Goal: Check status: Check status

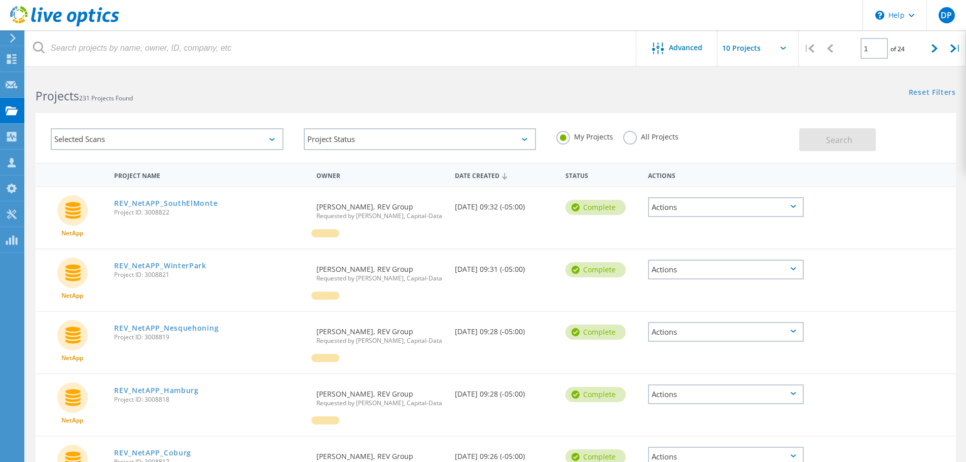
click at [643, 137] on label "All Projects" at bounding box center [650, 136] width 55 height 10
click at [0, 0] on input "All Projects" at bounding box center [0, 0] width 0 height 0
click at [864, 135] on button "Search" at bounding box center [837, 139] width 77 height 23
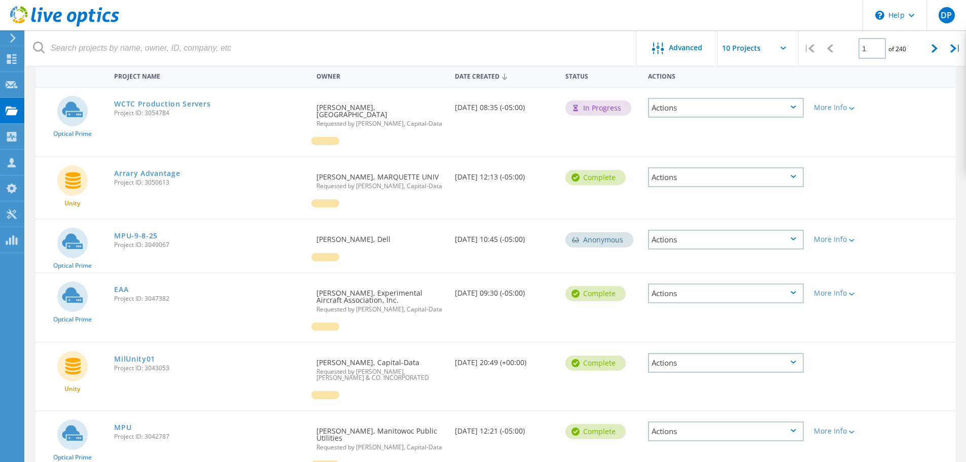
scroll to position [152, 0]
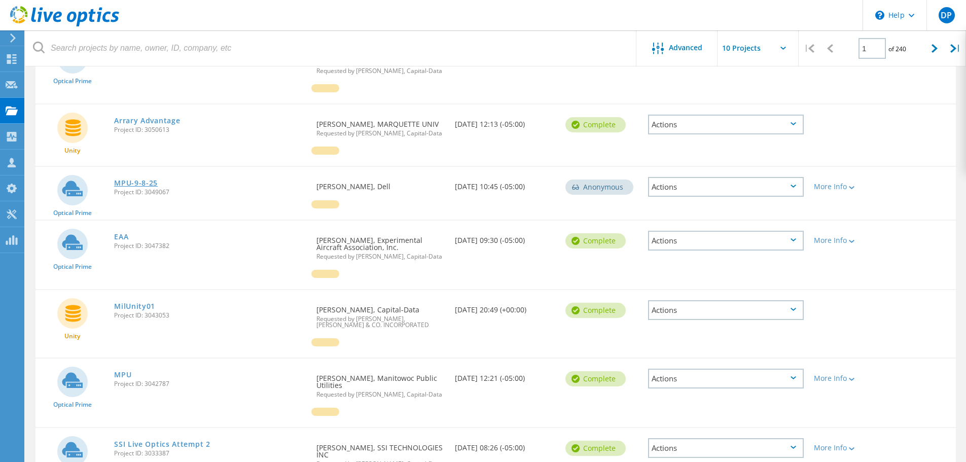
click at [141, 181] on link "MPU-9-8-25" at bounding box center [136, 183] width 44 height 7
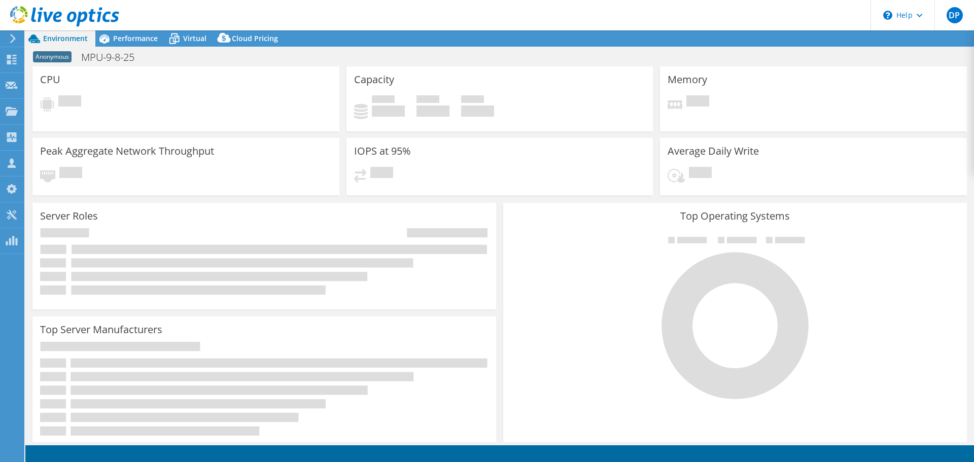
select select "USD"
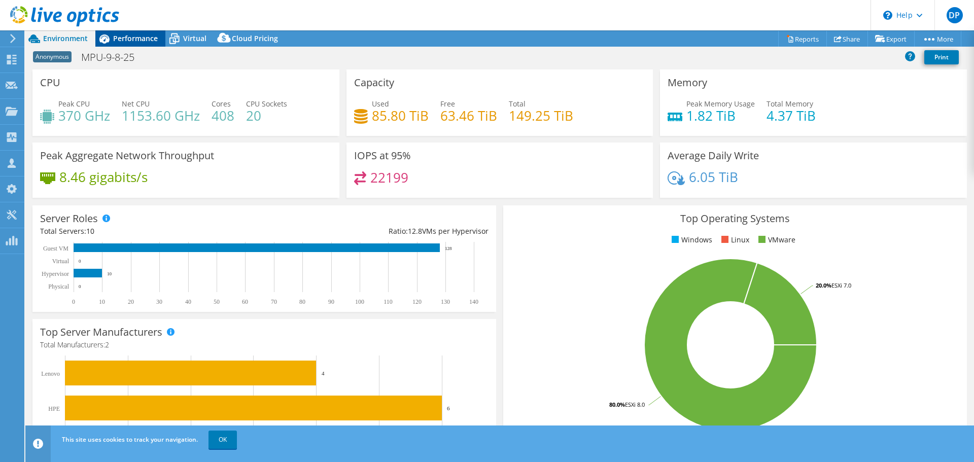
click at [128, 37] on span "Performance" at bounding box center [135, 38] width 45 height 10
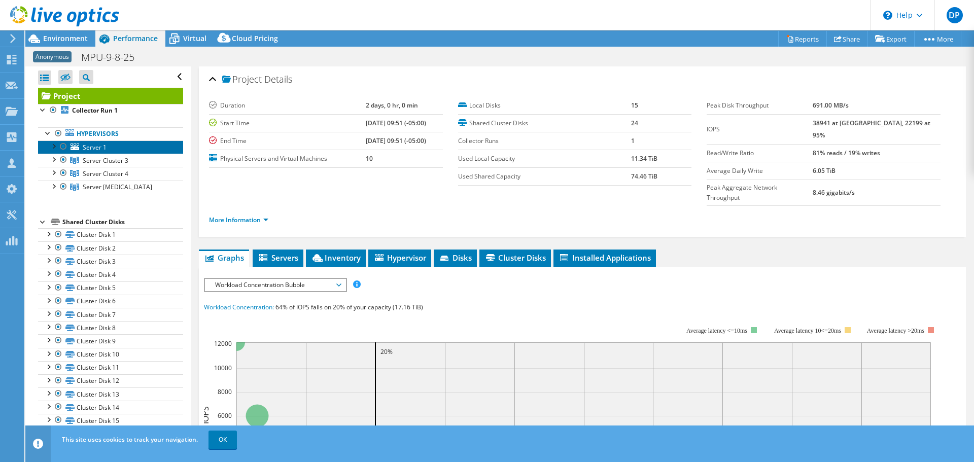
click at [95, 147] on span "Server 1" at bounding box center [95, 147] width 24 height 9
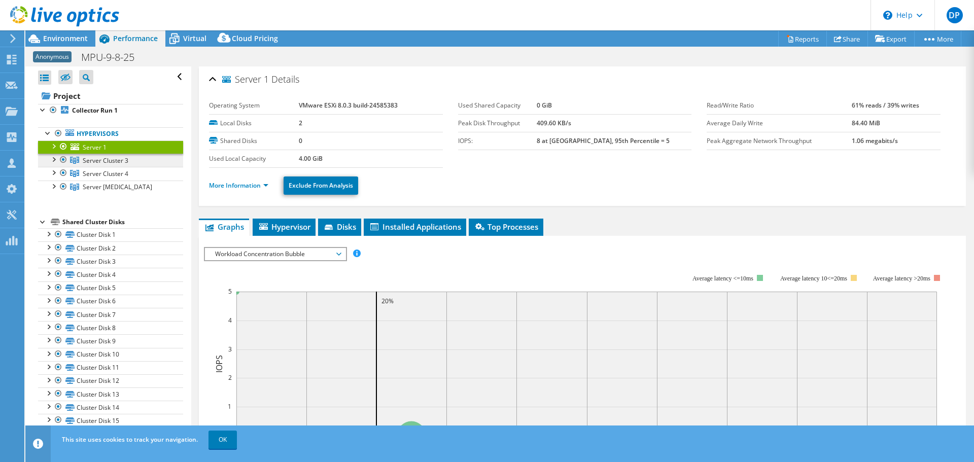
click at [96, 161] on span "Server Cluster 3" at bounding box center [106, 160] width 46 height 9
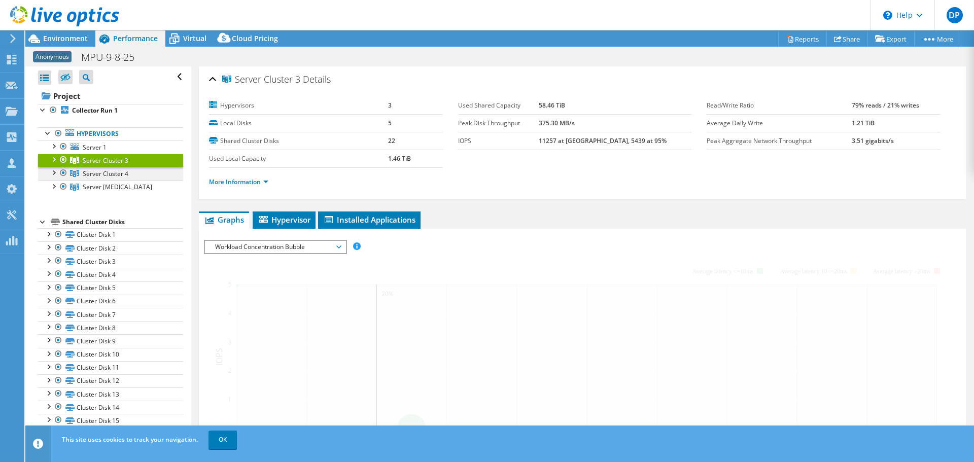
click at [102, 175] on span "Server Cluster 4" at bounding box center [106, 173] width 46 height 9
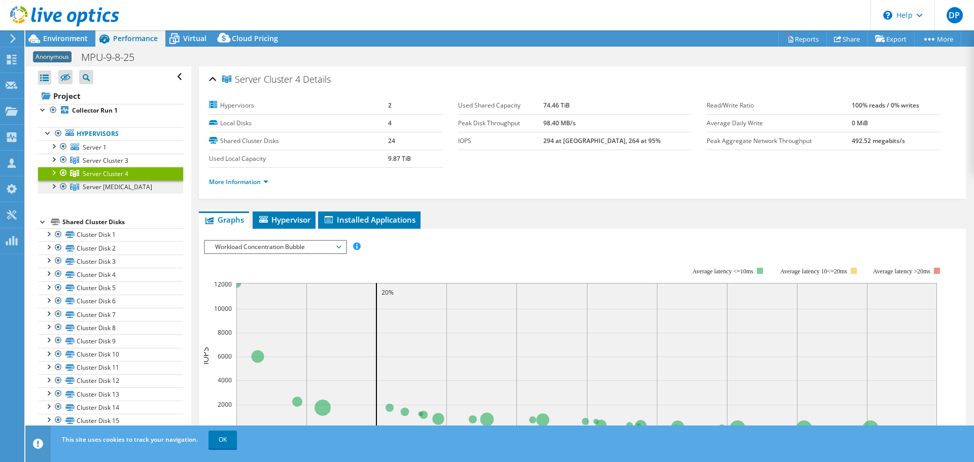
click at [110, 184] on span "Server Cluster 5" at bounding box center [117, 187] width 69 height 9
